Goal: Information Seeking & Learning: Check status

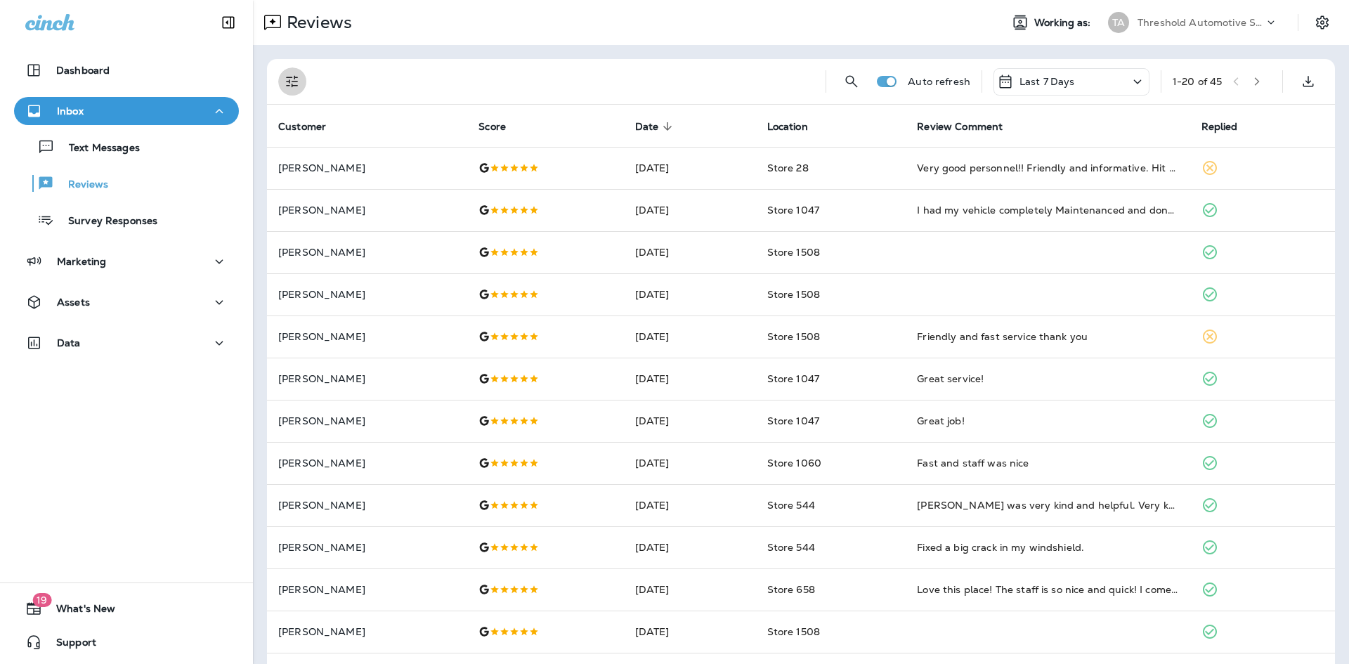
click at [289, 77] on icon "Filters" at bounding box center [292, 82] width 12 height 12
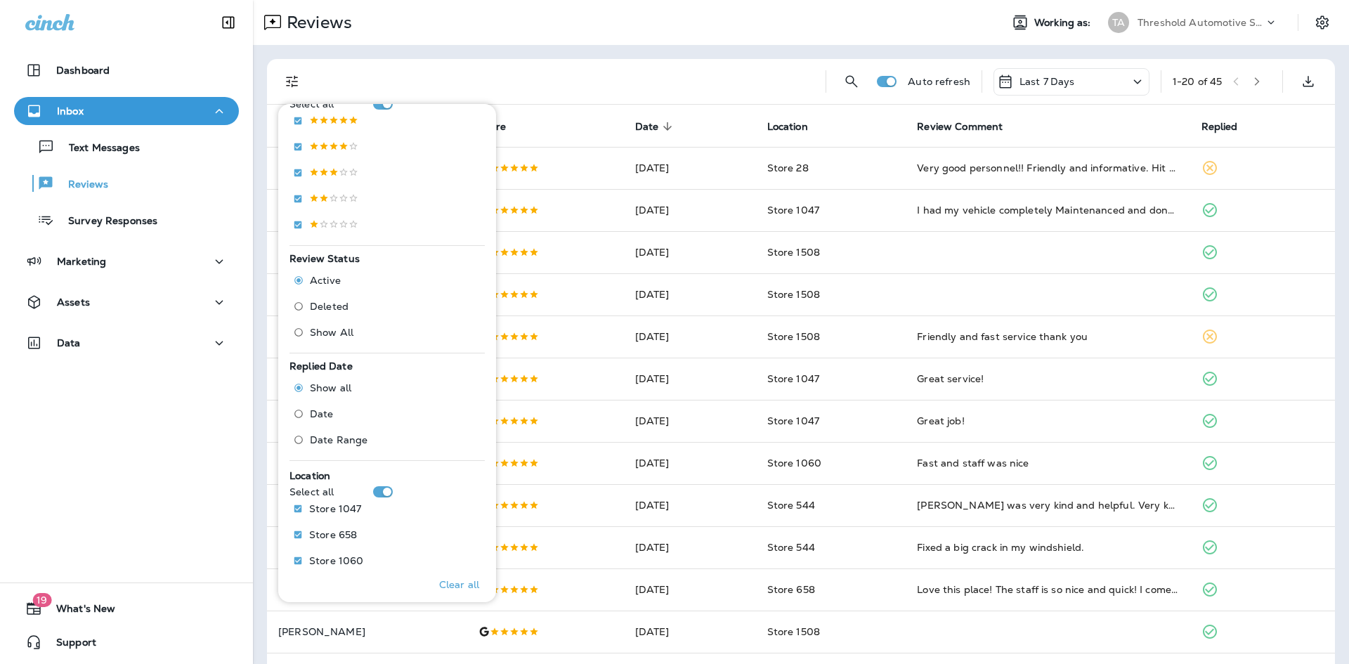
scroll to position [386, 0]
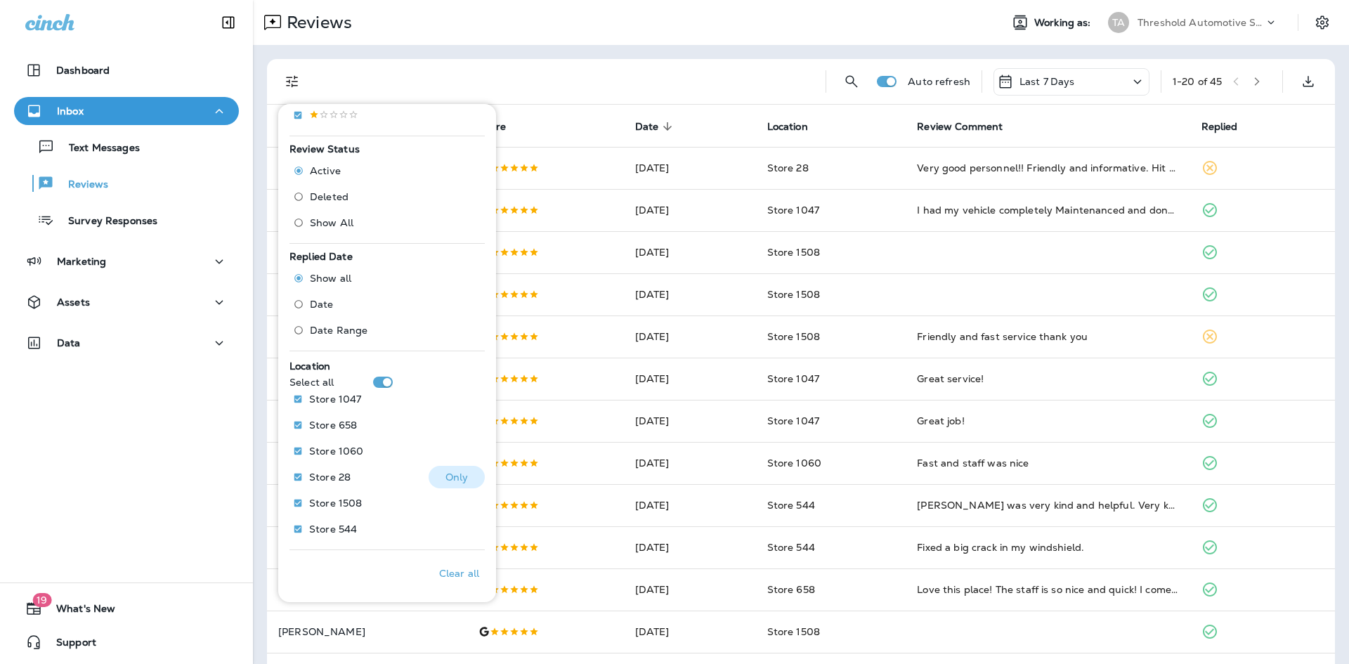
click at [456, 480] on p "Only" at bounding box center [456, 476] width 23 height 11
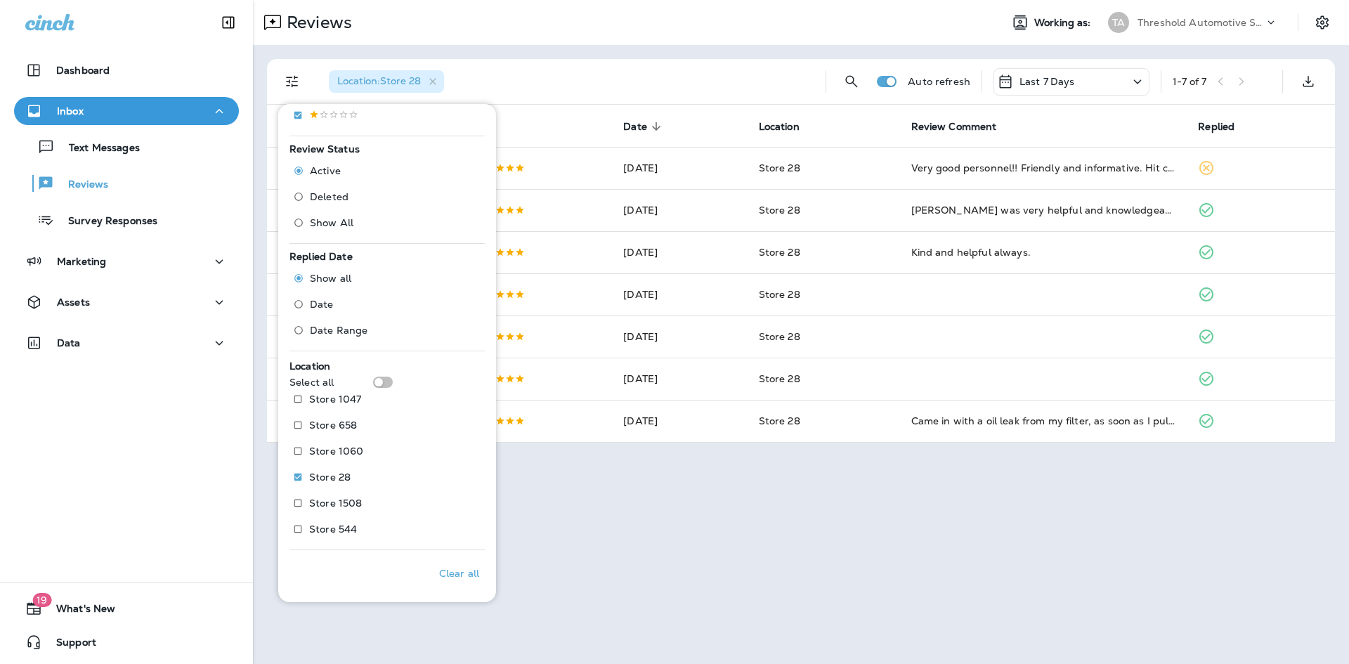
click at [865, 563] on div "Reviews Working as: TA Threshold Automotive Service dba Grease Monkey Location …" at bounding box center [801, 332] width 1096 height 664
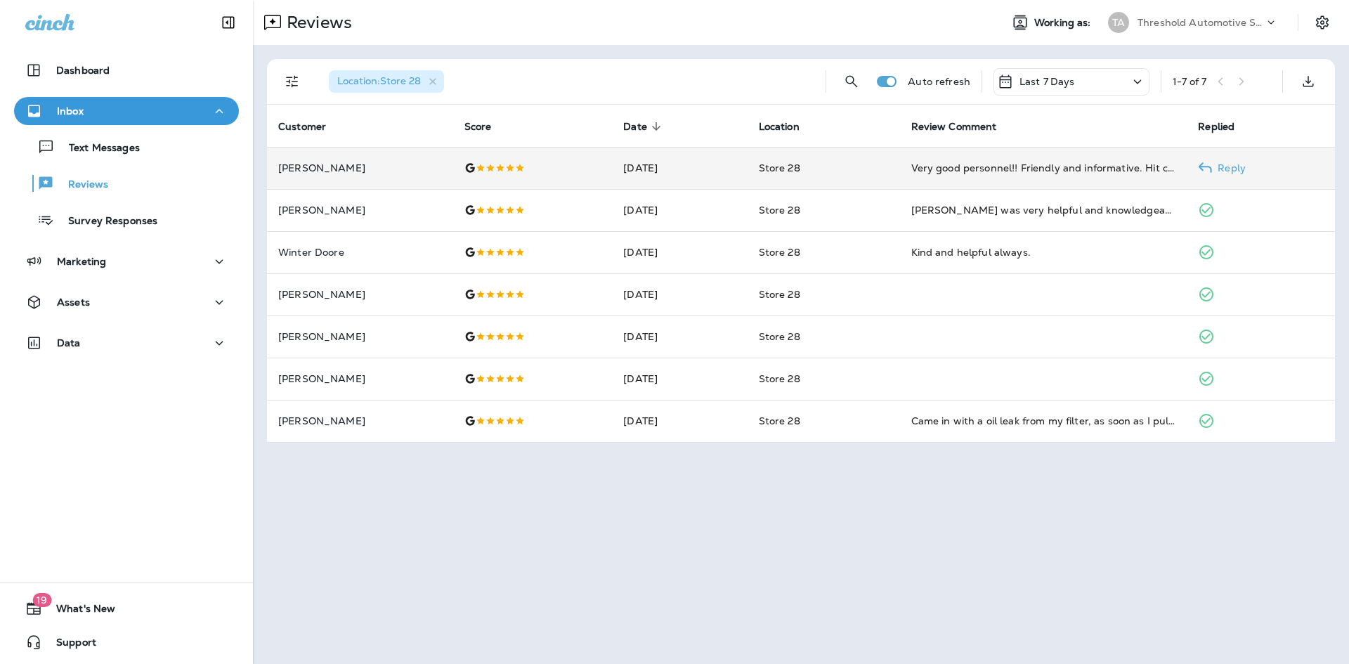
click at [875, 175] on td "Store 28" at bounding box center [823, 168] width 152 height 42
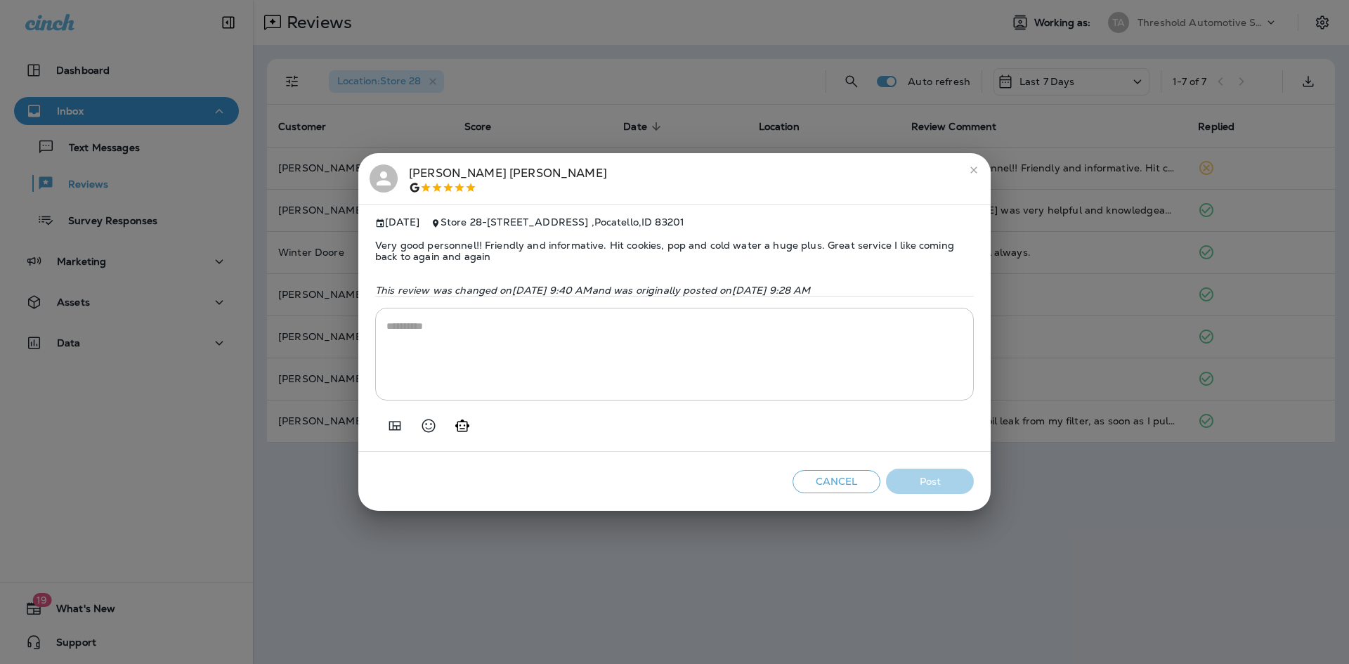
click at [399, 172] on div "[PERSON_NAME]" at bounding box center [675, 179] width 610 height 30
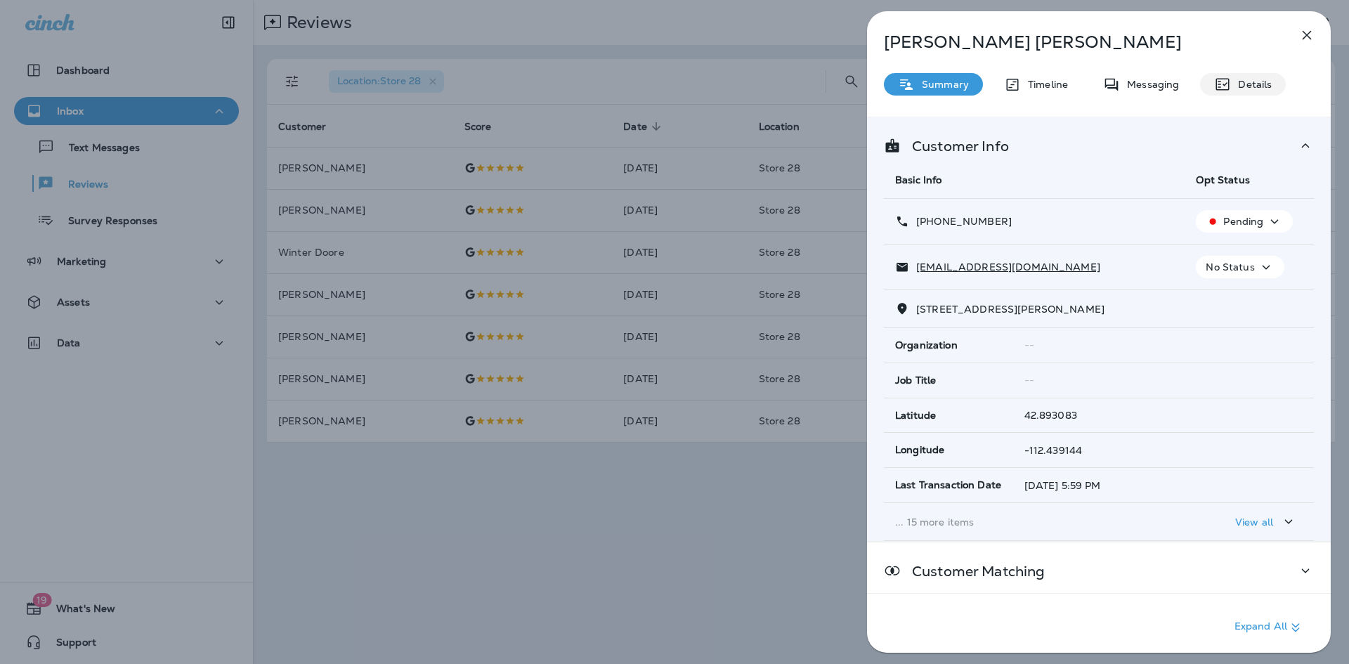
click at [1242, 86] on p "Details" at bounding box center [1251, 84] width 41 height 11
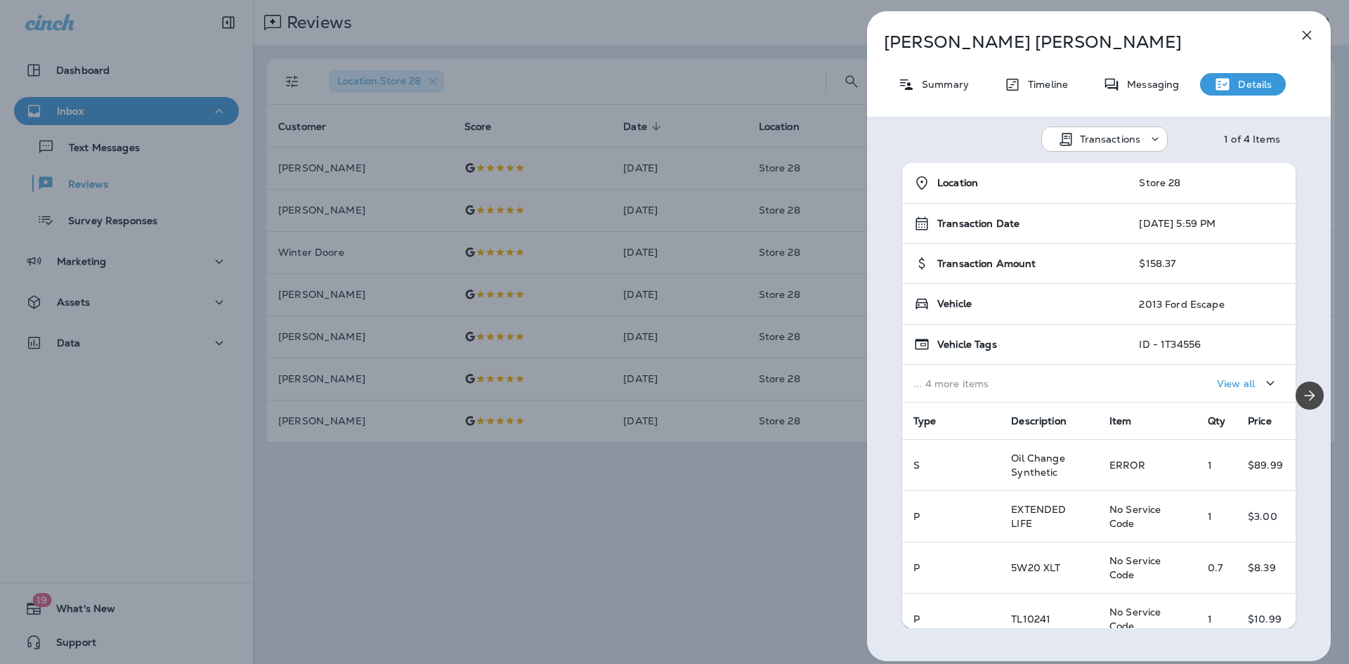
click at [1309, 30] on icon "button" at bounding box center [1306, 35] width 17 height 17
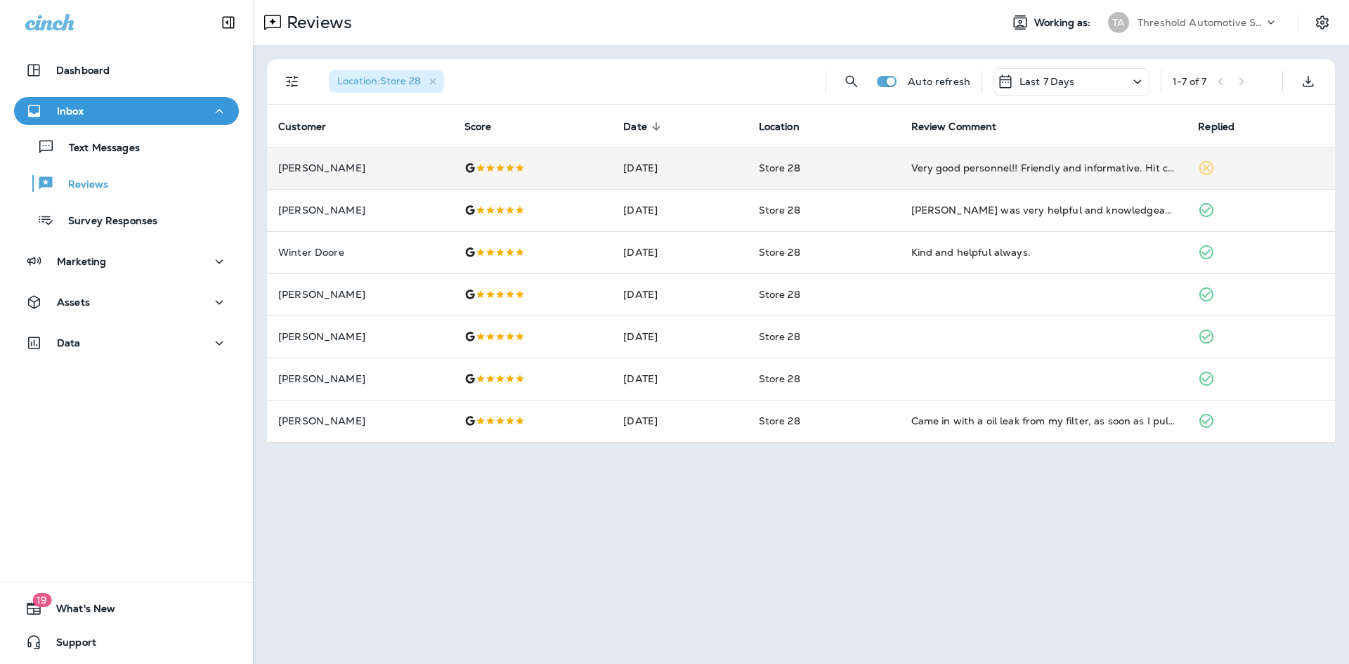
click at [1018, 168] on div "Very good personnel!! Friendly and informative. Hit cookies, pop and cold water…" at bounding box center [1043, 168] width 265 height 14
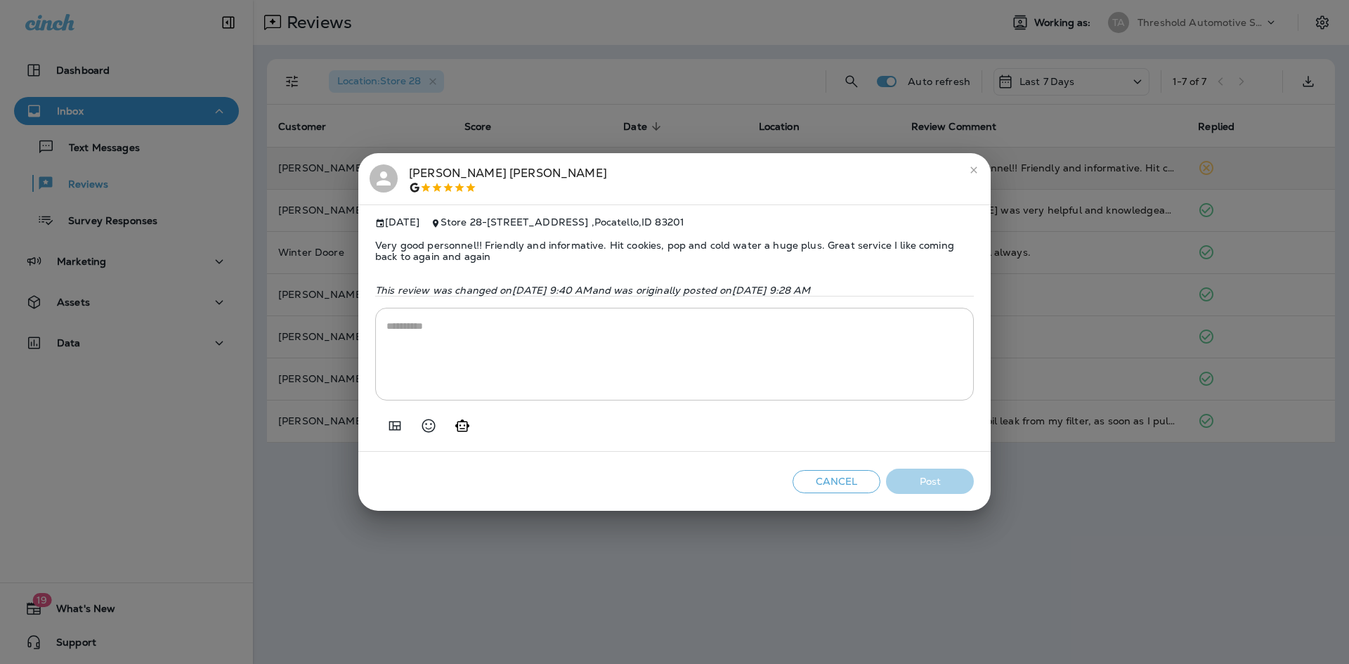
click at [968, 169] on icon "close" at bounding box center [973, 169] width 11 height 11
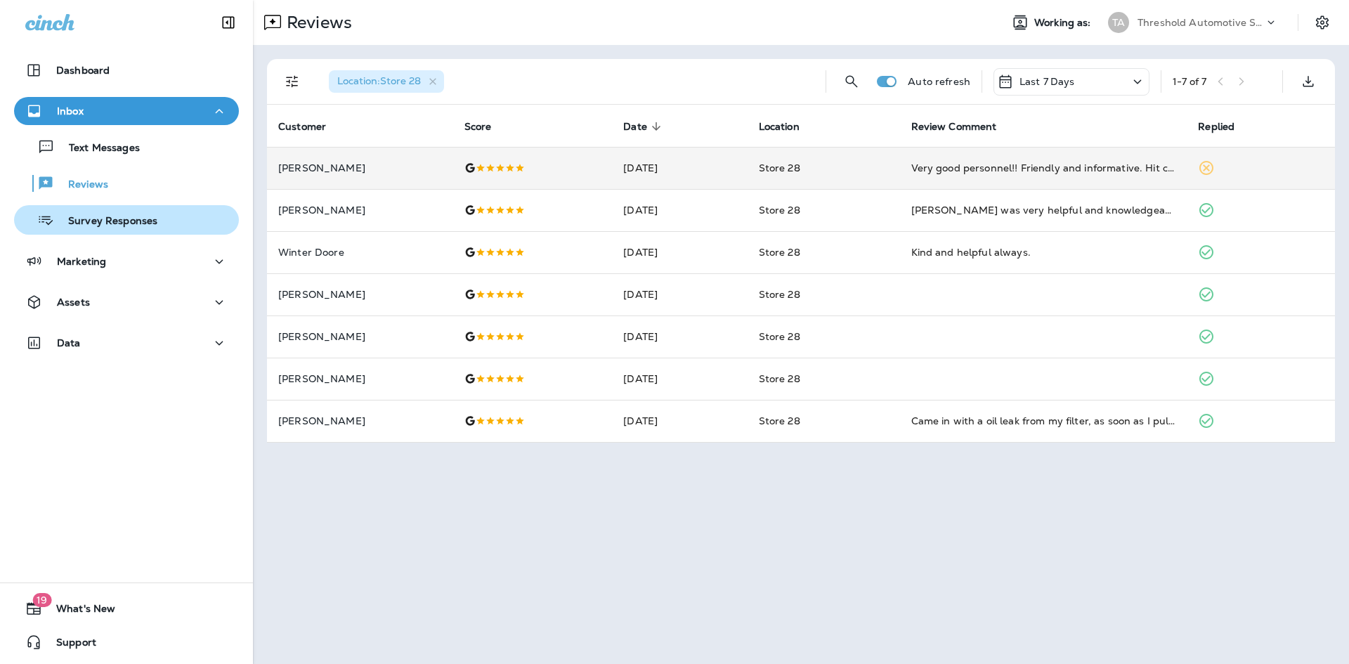
click at [107, 221] on p "Survey Responses" at bounding box center [105, 221] width 103 height 13
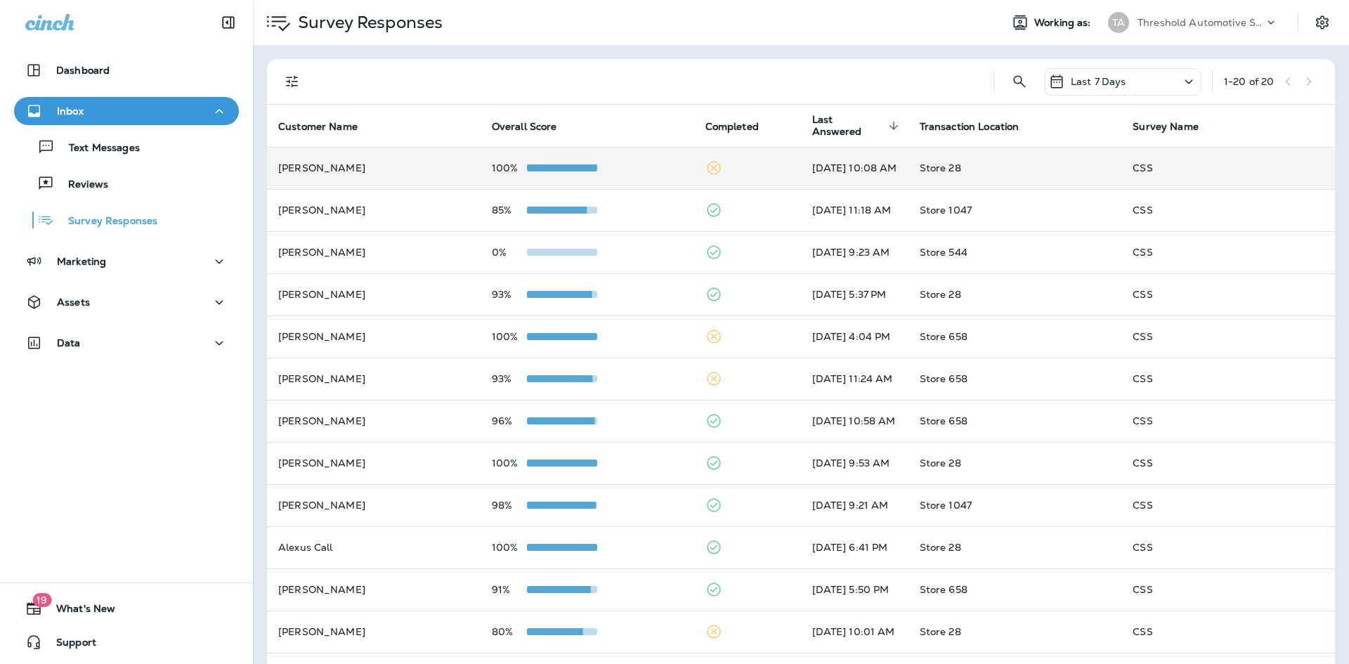
click at [633, 176] on td "100%" at bounding box center [588, 168] width 214 height 42
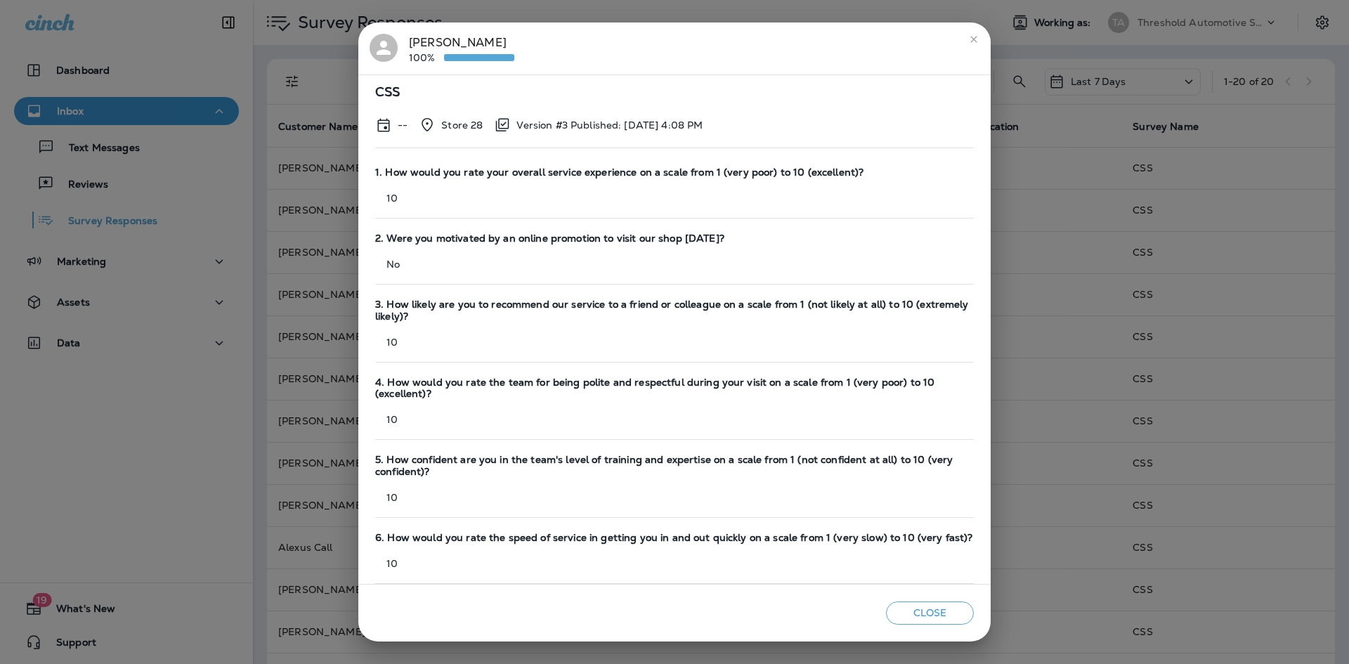
click at [428, 37] on div "[PERSON_NAME] 100%" at bounding box center [461, 49] width 105 height 30
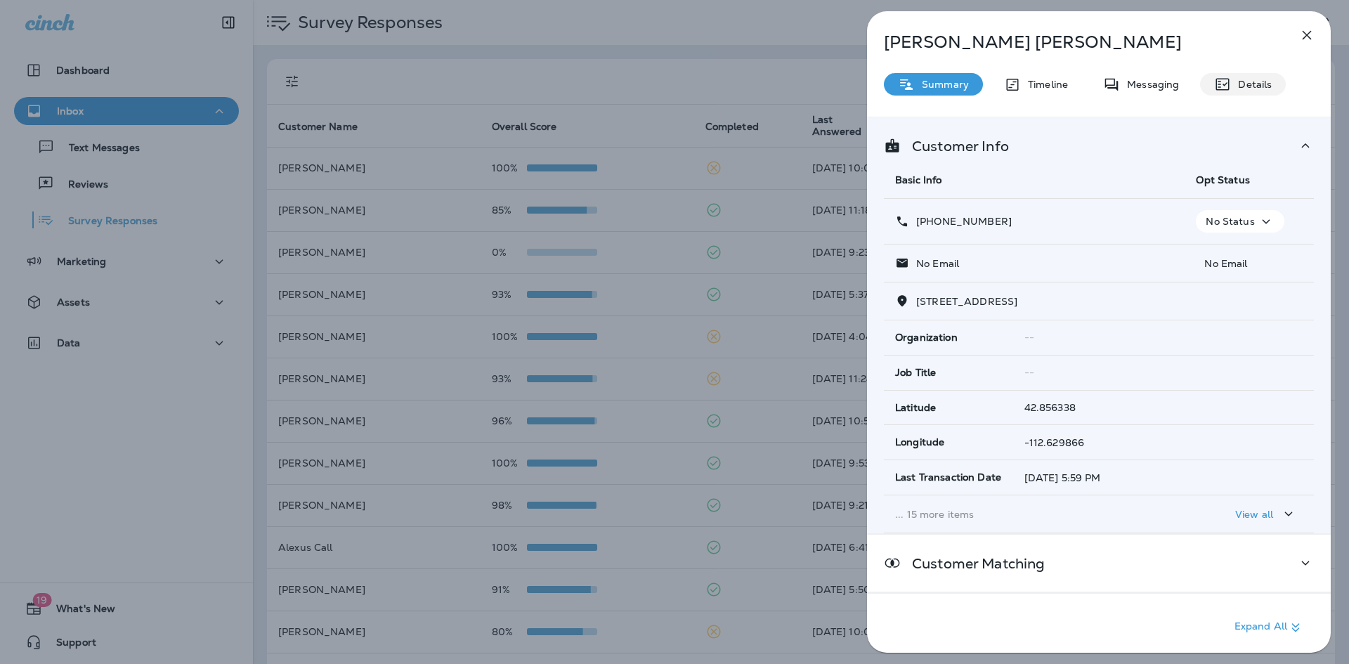
click at [1248, 83] on p "Details" at bounding box center [1251, 84] width 41 height 11
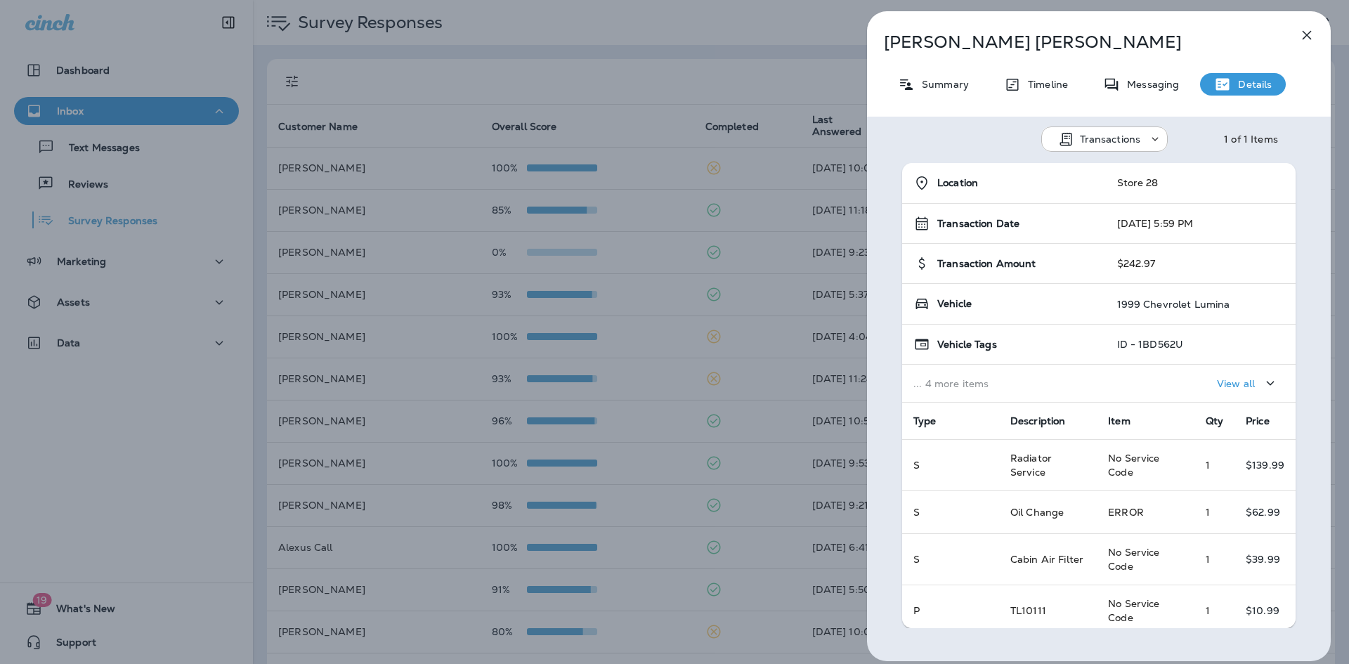
drag, startPoint x: 1224, startPoint y: 310, endPoint x: 1170, endPoint y: 303, distance: 54.5
click at [1170, 303] on td "1999 Chevrolet Lumina" at bounding box center [1201, 304] width 190 height 41
click at [1312, 37] on icon "button" at bounding box center [1306, 35] width 17 height 17
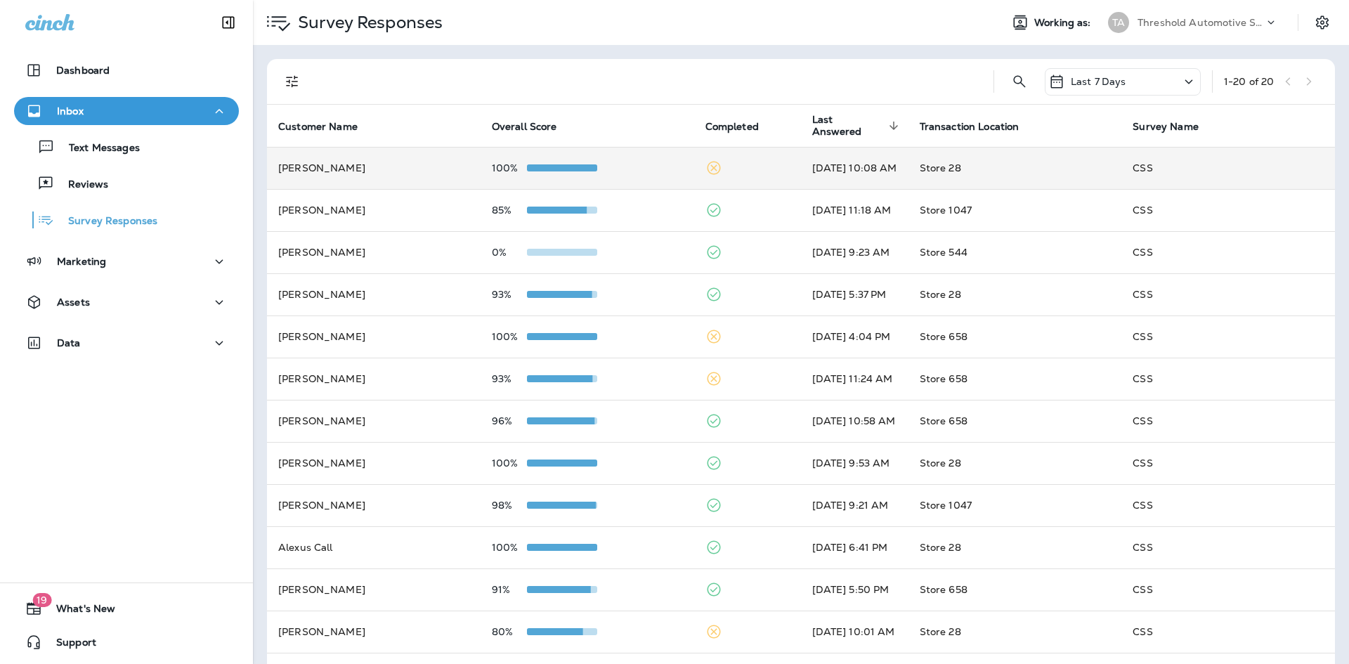
click at [654, 162] on td "100%" at bounding box center [588, 168] width 214 height 42
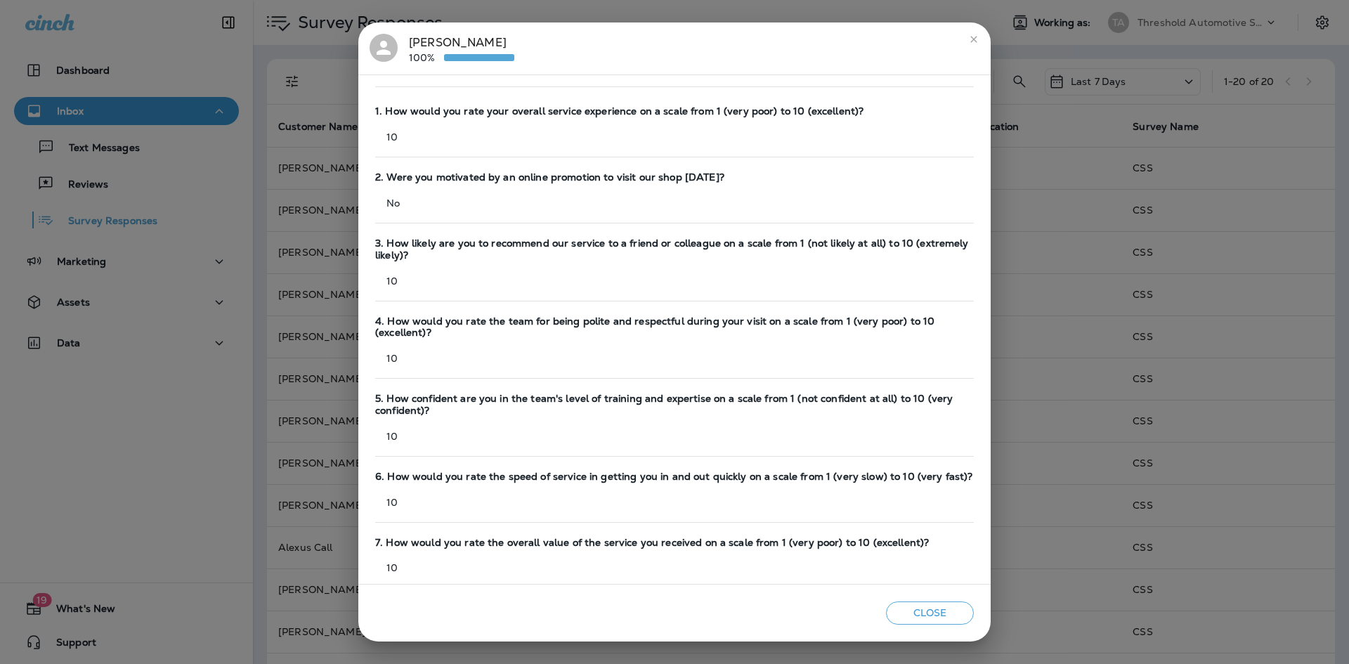
scroll to position [120, 0]
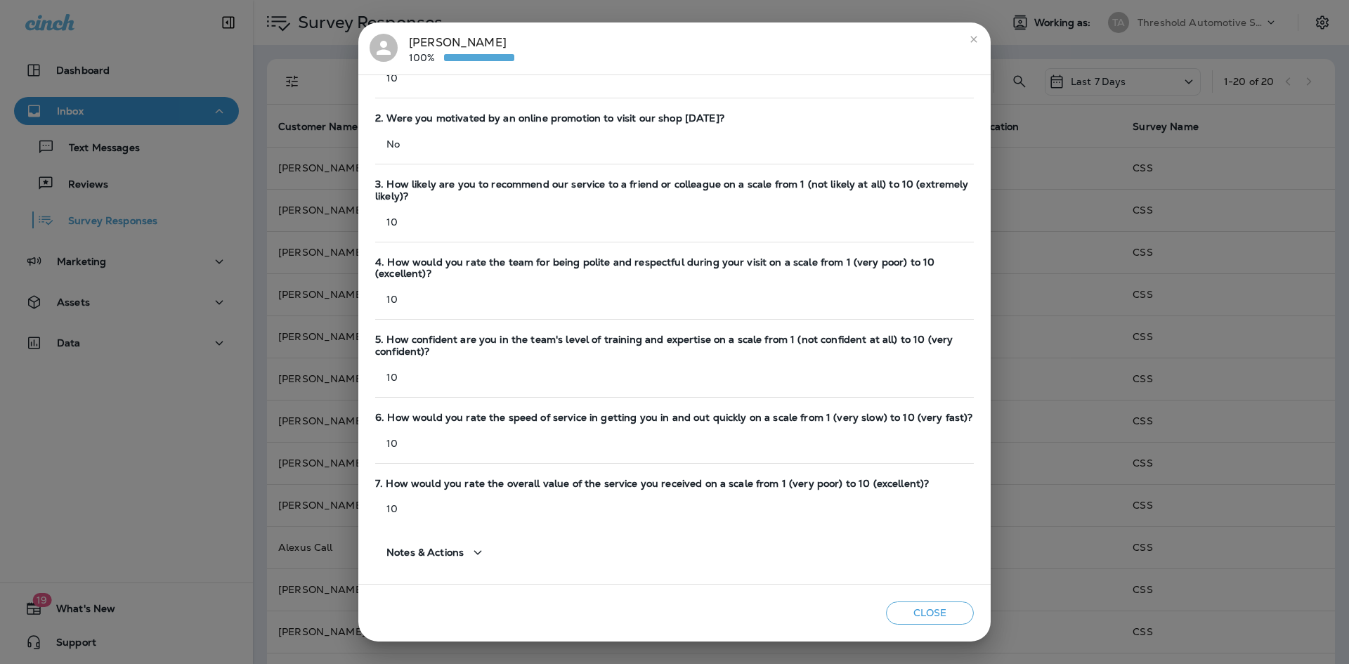
click at [977, 35] on icon "close" at bounding box center [973, 39] width 11 height 11
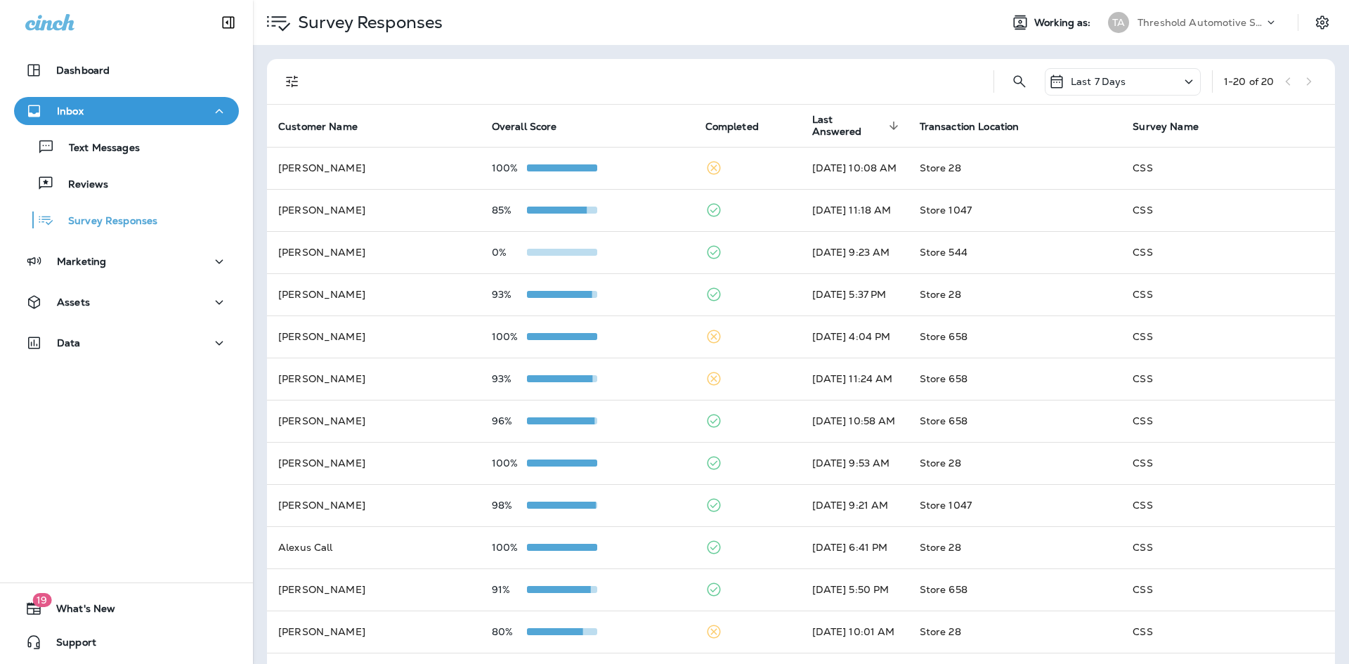
click at [732, 77] on div at bounding box center [650, 81] width 665 height 45
click at [292, 81] on icon "Filters" at bounding box center [292, 81] width 17 height 17
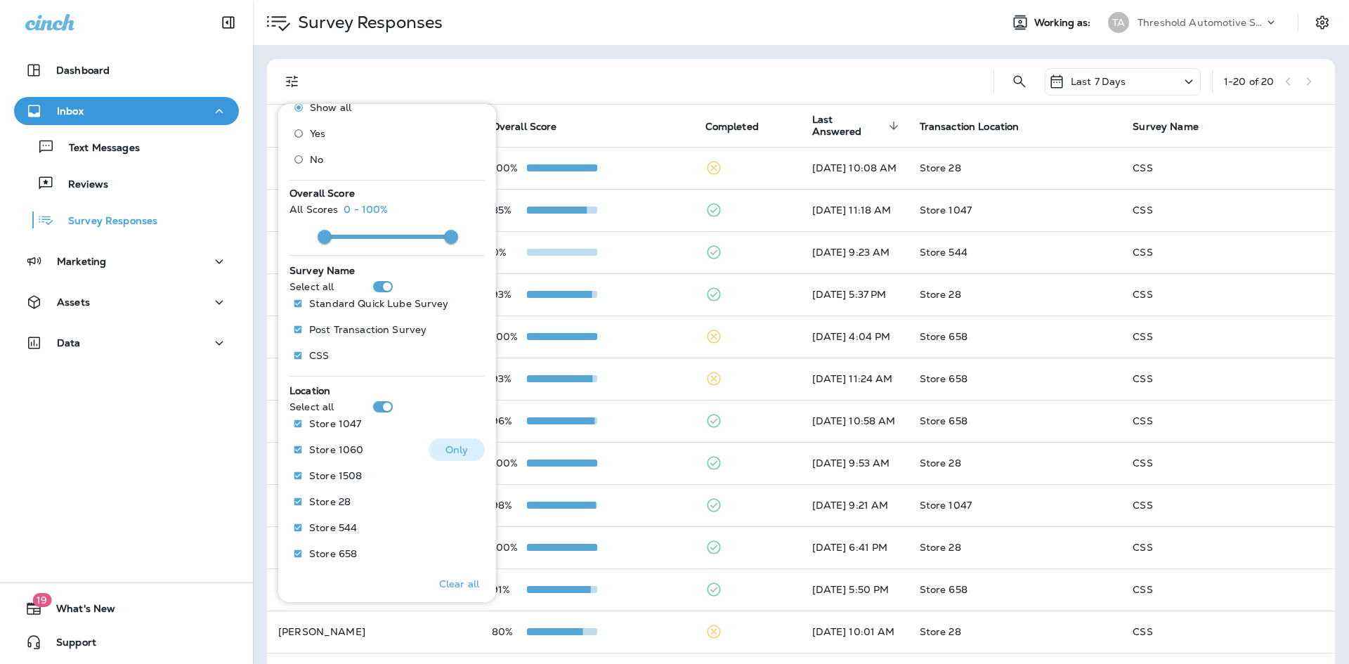
scroll to position [73, 0]
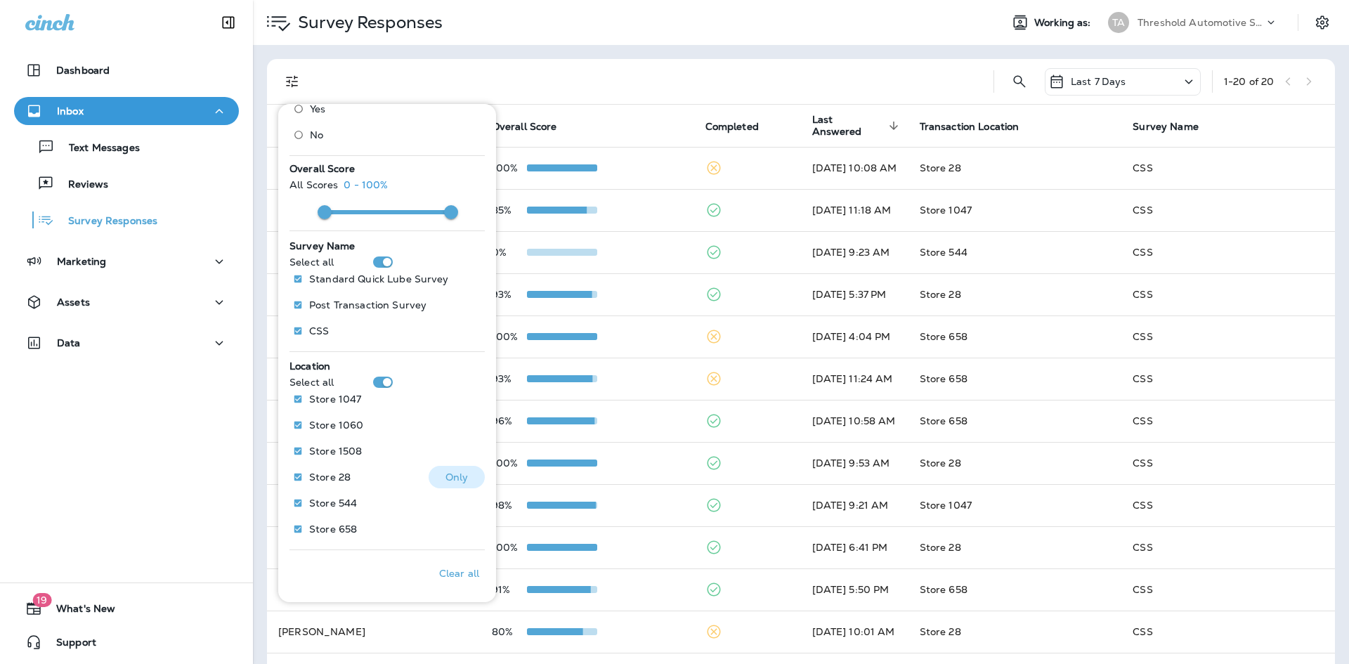
click at [445, 471] on p "Only" at bounding box center [456, 476] width 23 height 11
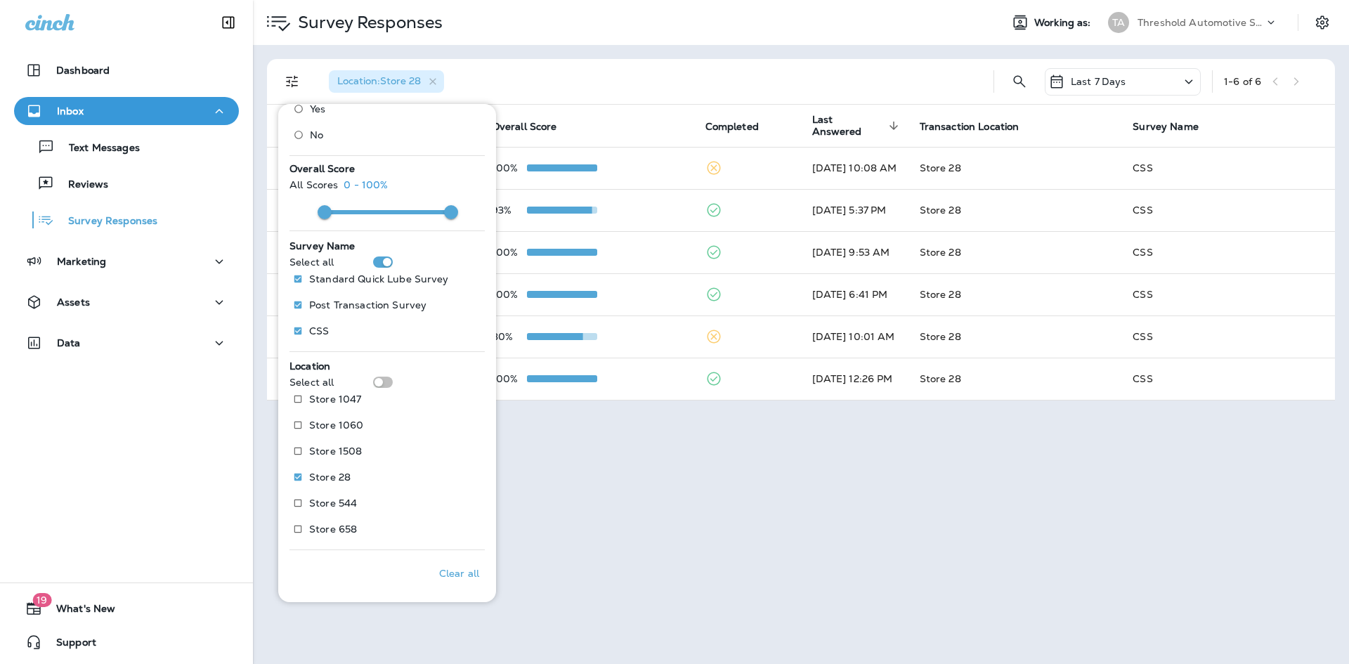
click at [788, 577] on div "Survey Responses Working as: TA Threshold Automotive Service dba Grease Monkey …" at bounding box center [801, 332] width 1096 height 664
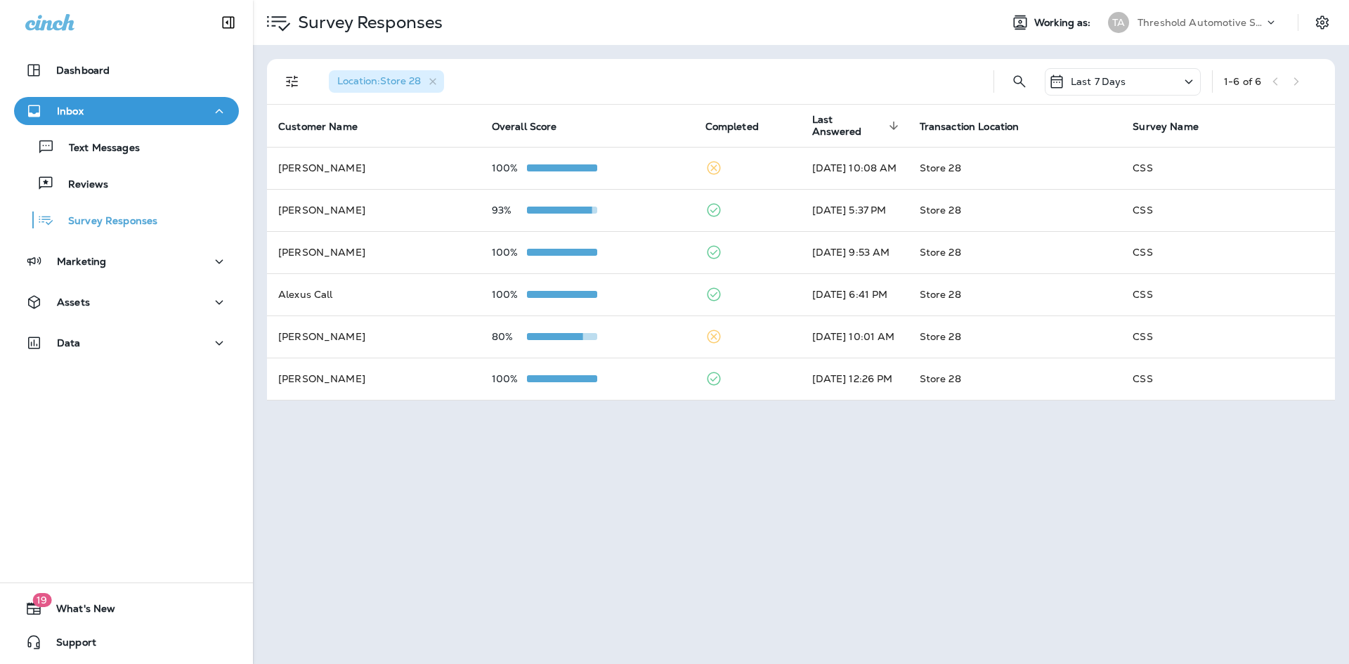
click at [1156, 76] on div "Last 7 Days" at bounding box center [1123, 81] width 156 height 27
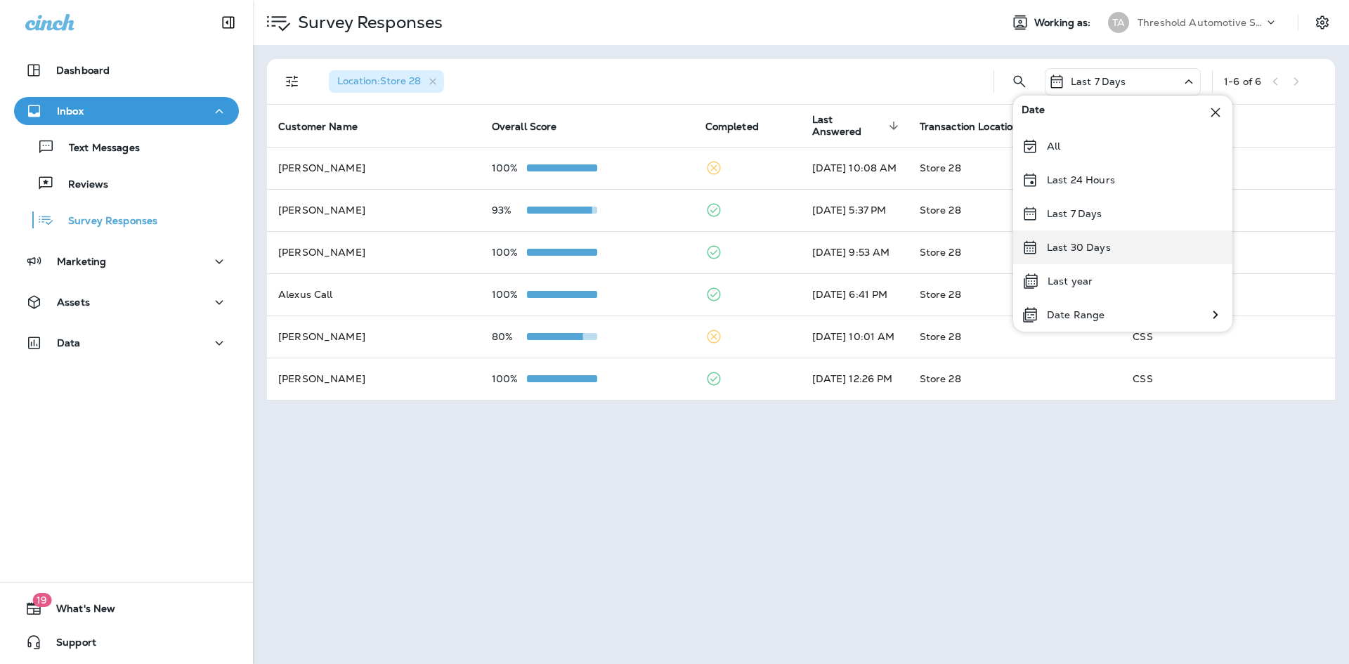
click at [1109, 251] on div "Last 30 Days" at bounding box center [1122, 247] width 219 height 34
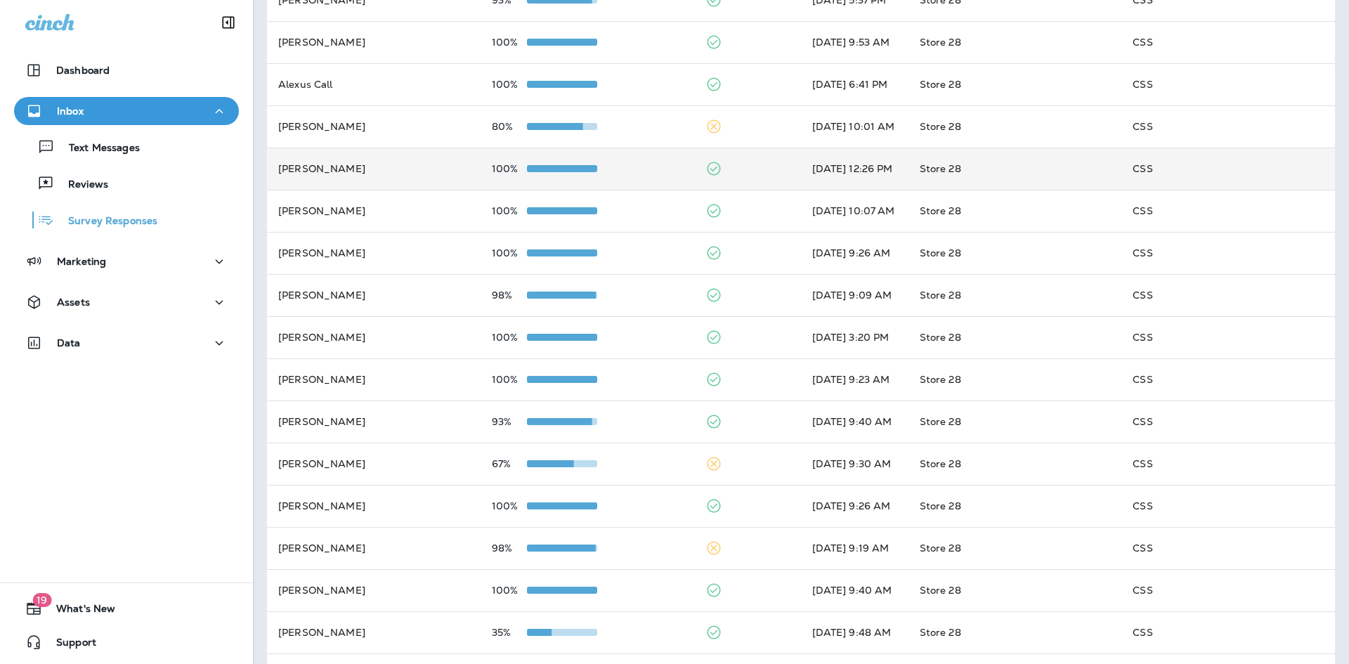
scroll to position [211, 0]
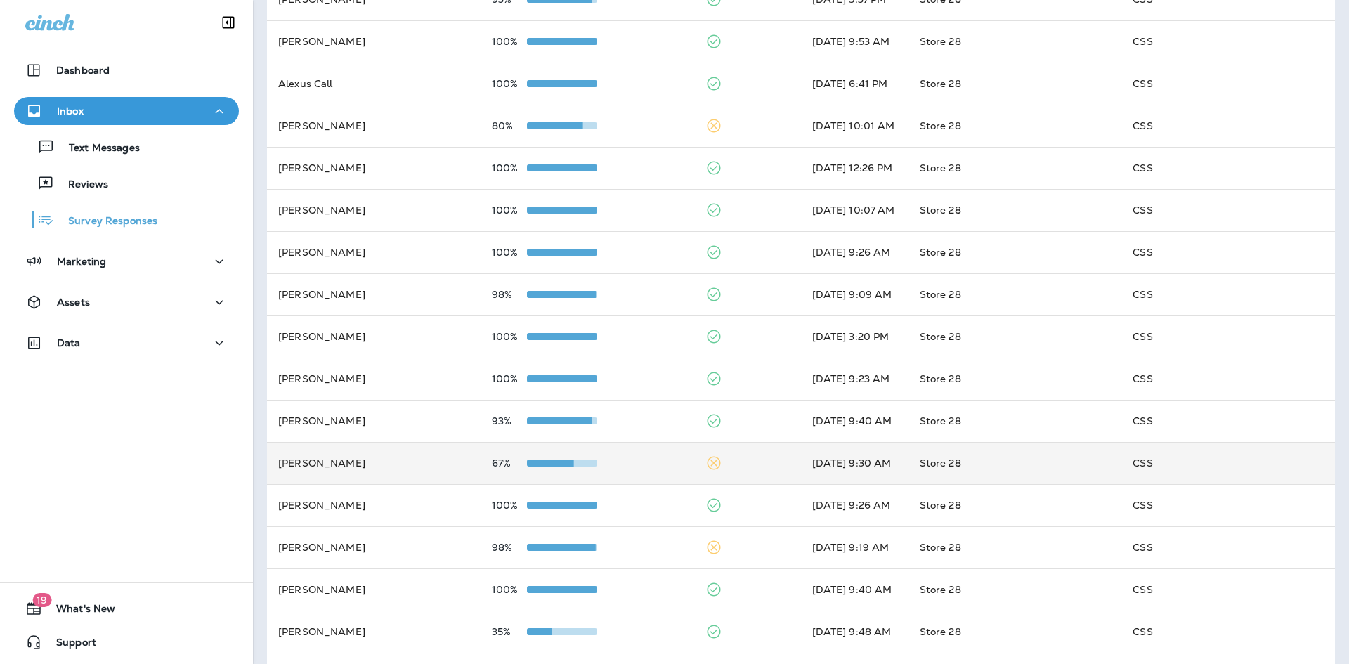
click at [642, 459] on div "67%" at bounding box center [587, 462] width 191 height 11
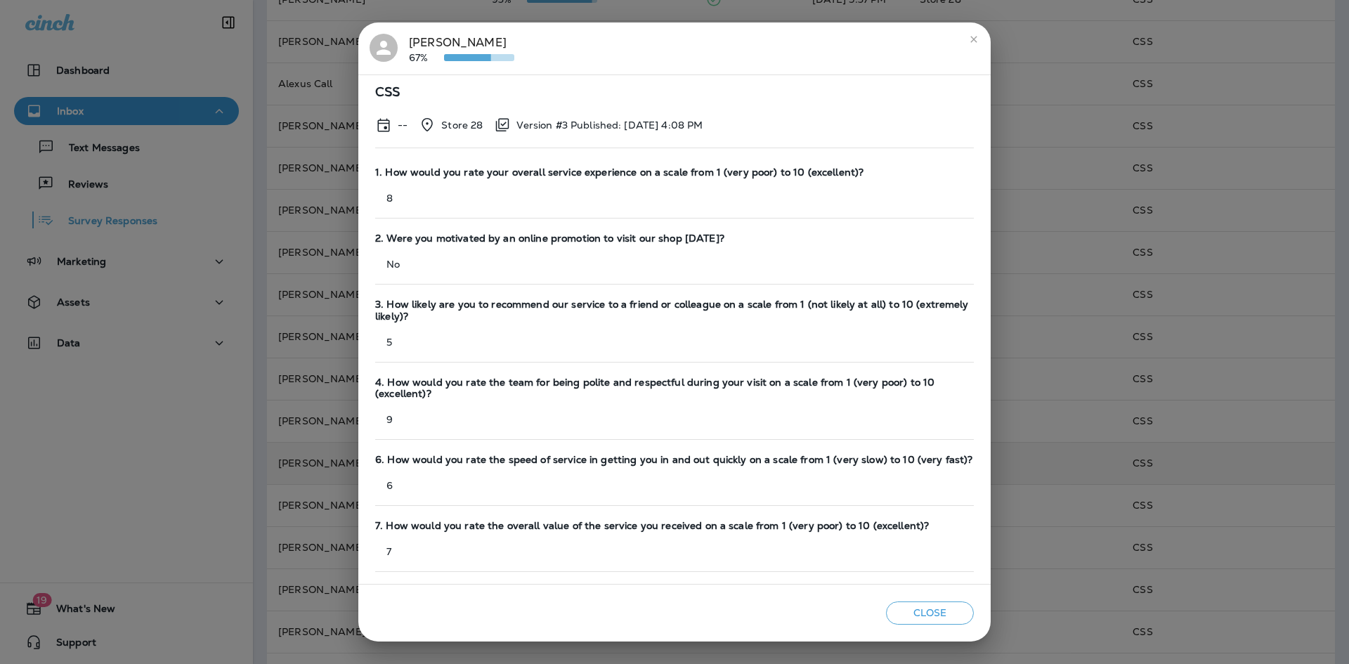
scroll to position [109, 0]
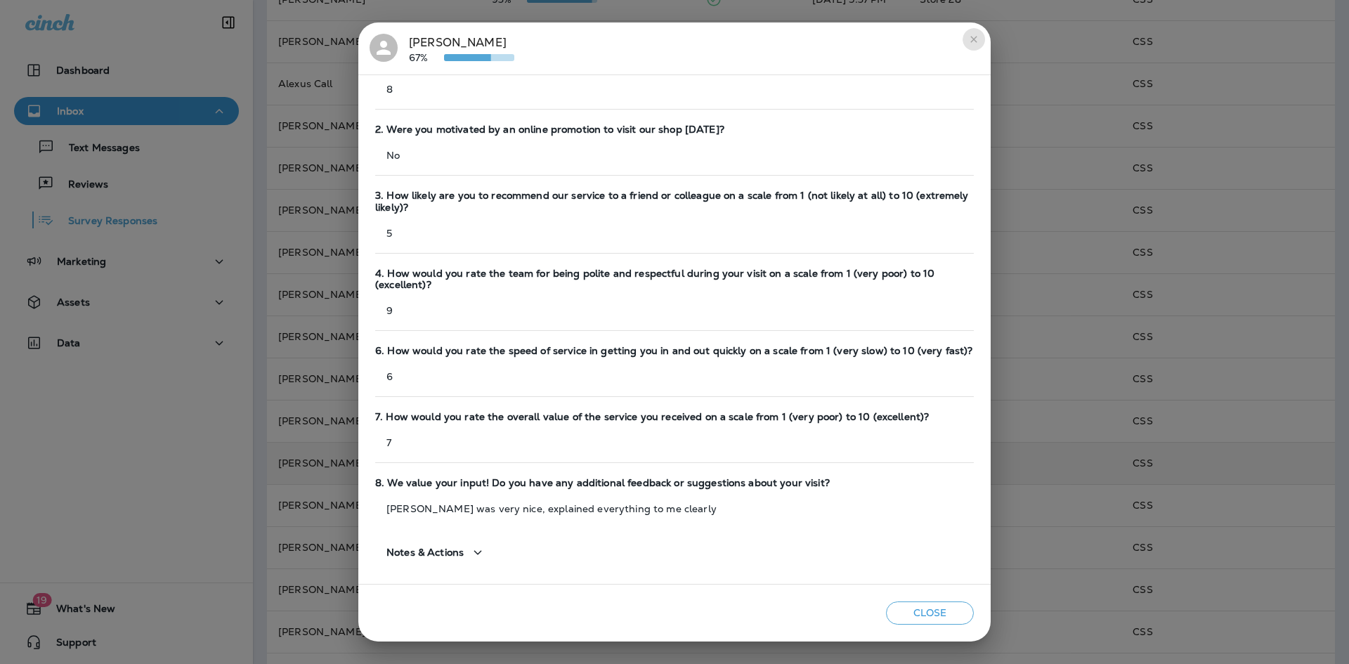
click at [981, 34] on button "close" at bounding box center [973, 39] width 22 height 22
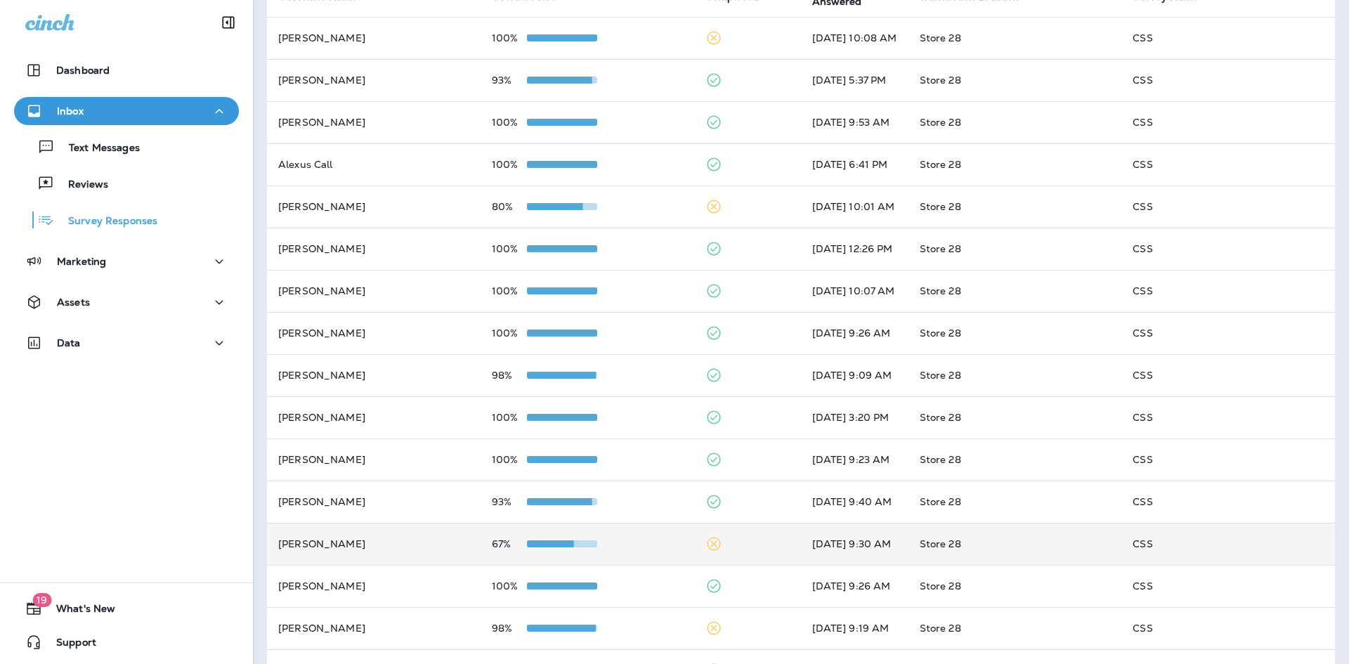
scroll to position [141, 0]
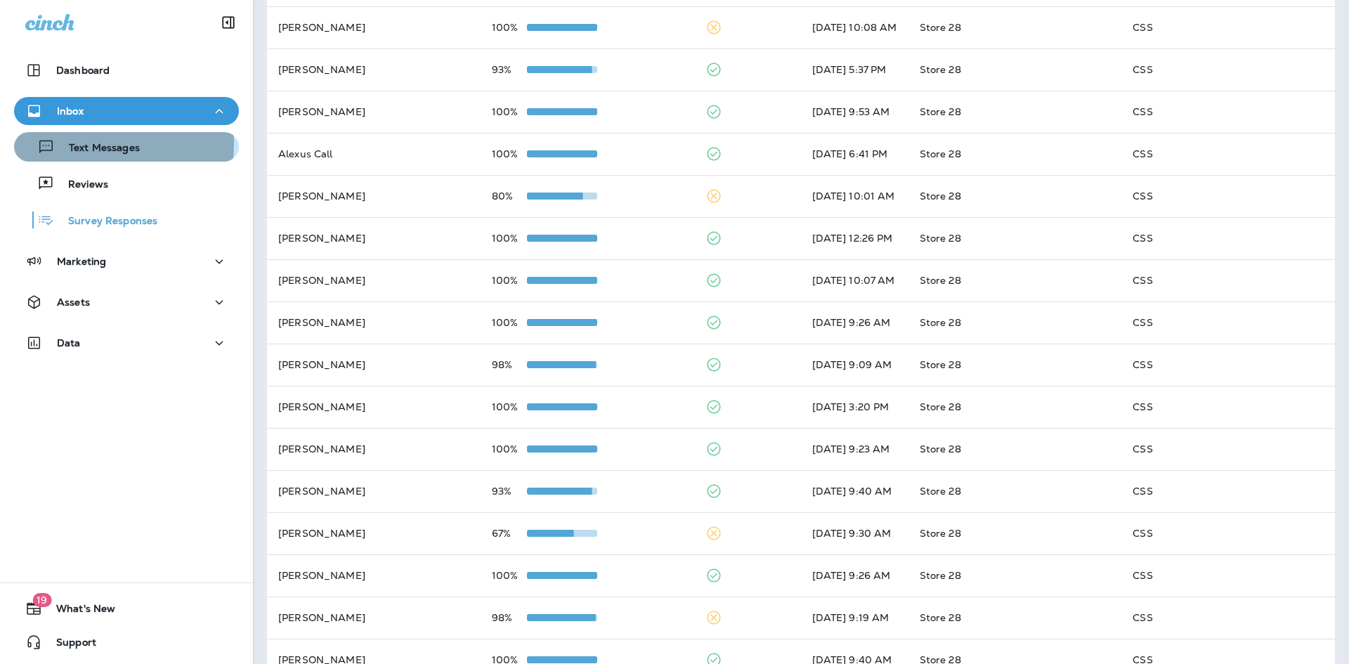
click at [97, 144] on p "Text Messages" at bounding box center [97, 148] width 85 height 13
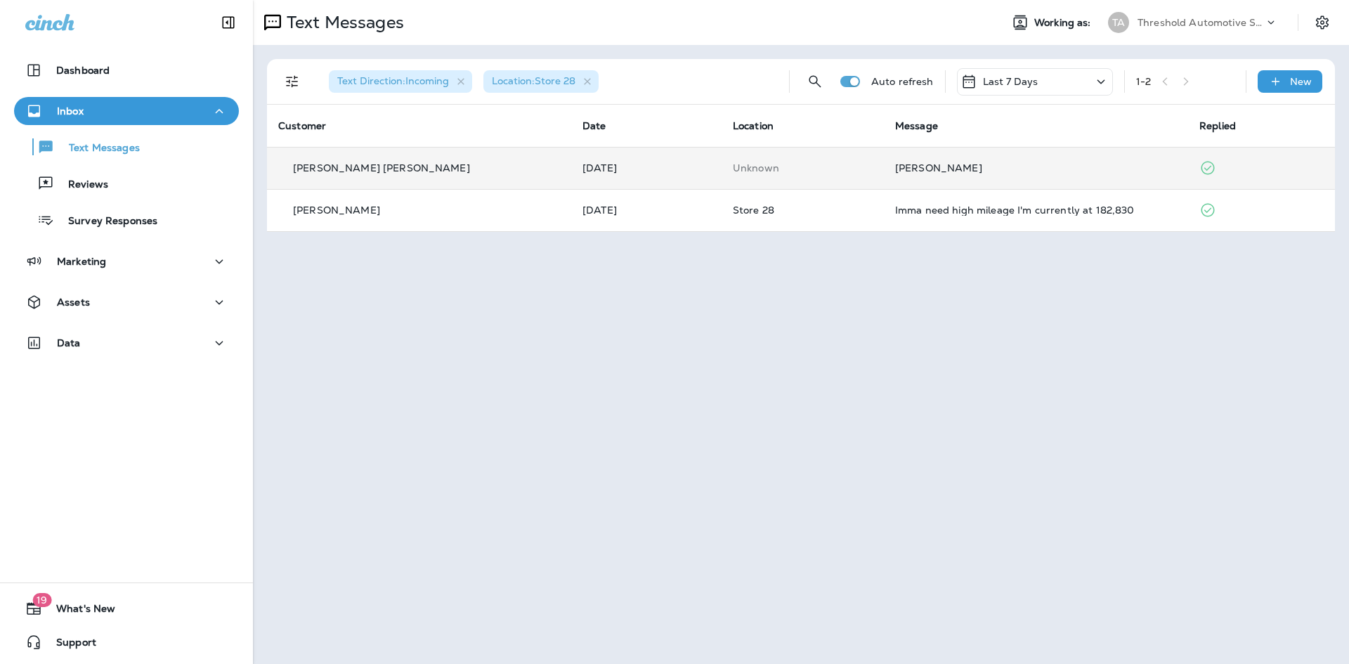
click at [894, 187] on td "[PERSON_NAME]" at bounding box center [1036, 168] width 304 height 42
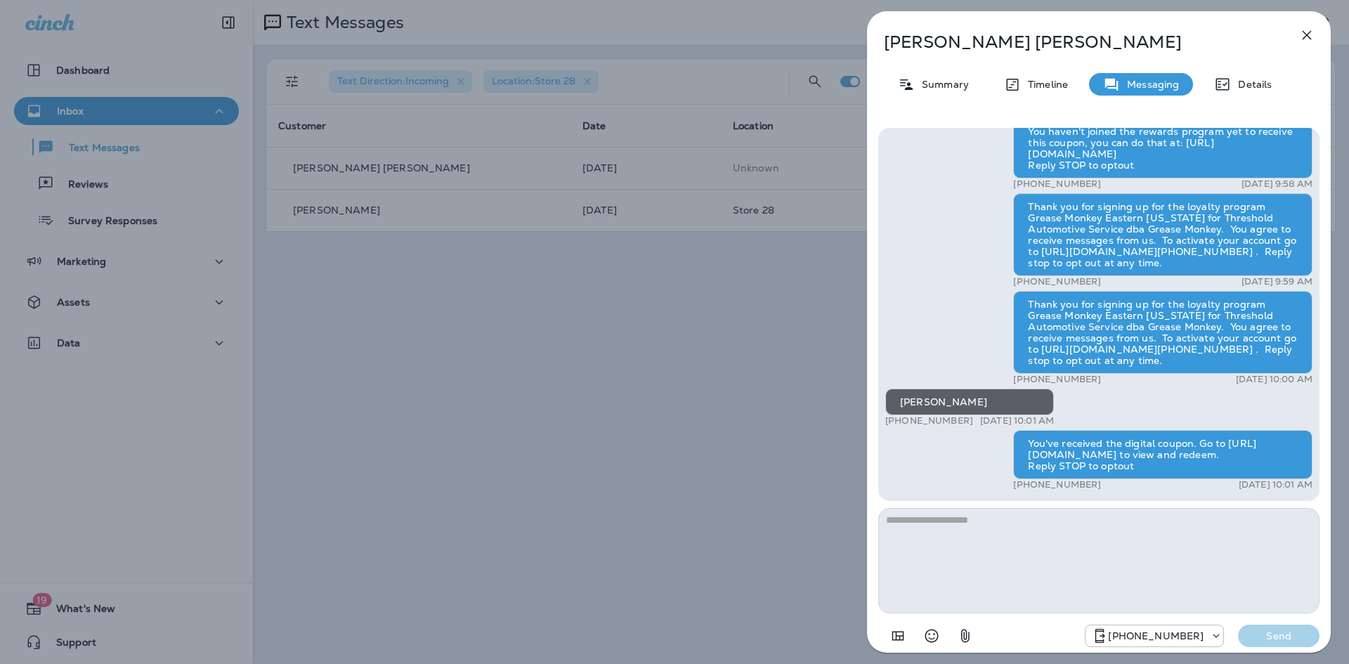
click at [1310, 37] on icon "button" at bounding box center [1306, 35] width 17 height 17
